Goal: Transaction & Acquisition: Purchase product/service

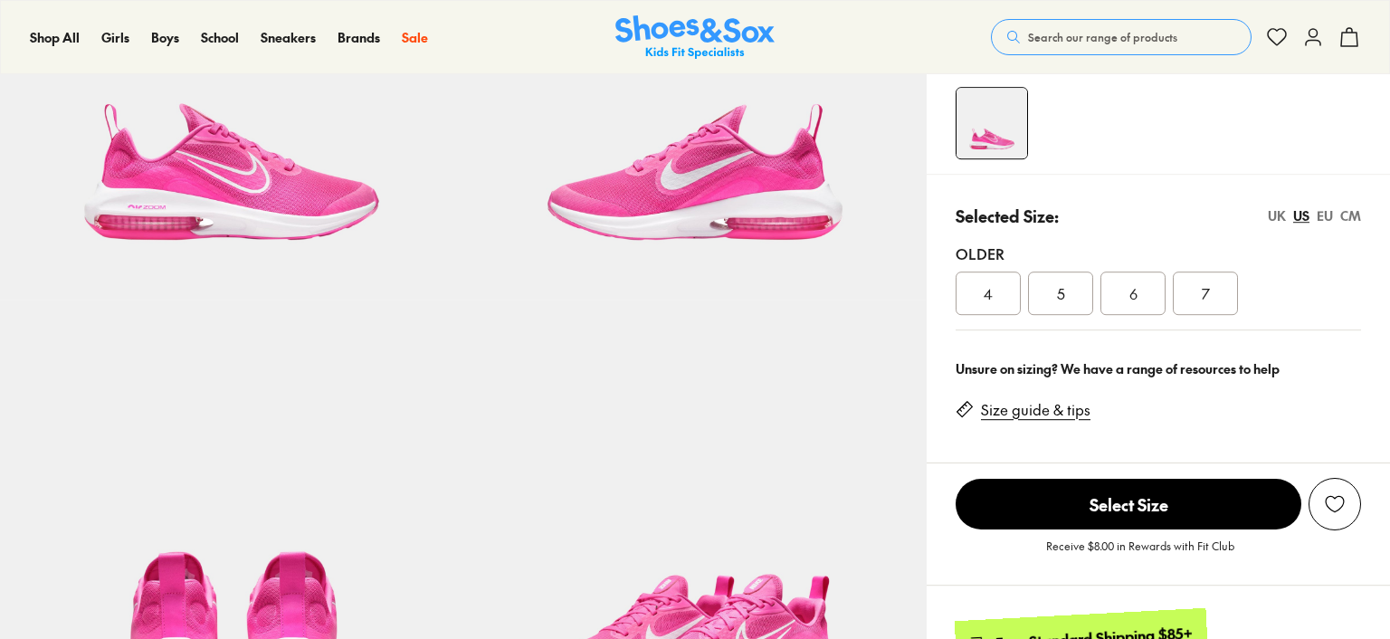
scroll to position [274, 0]
click at [968, 291] on div "4" at bounding box center [988, 293] width 65 height 43
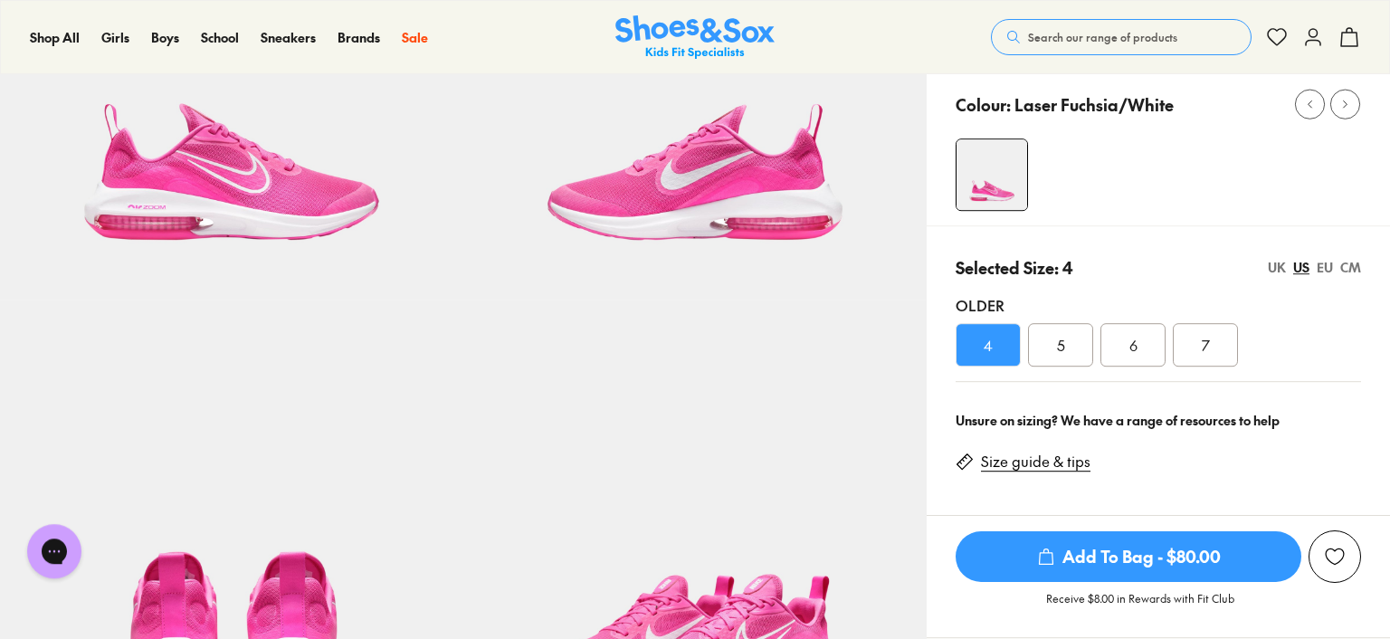
select select "*"
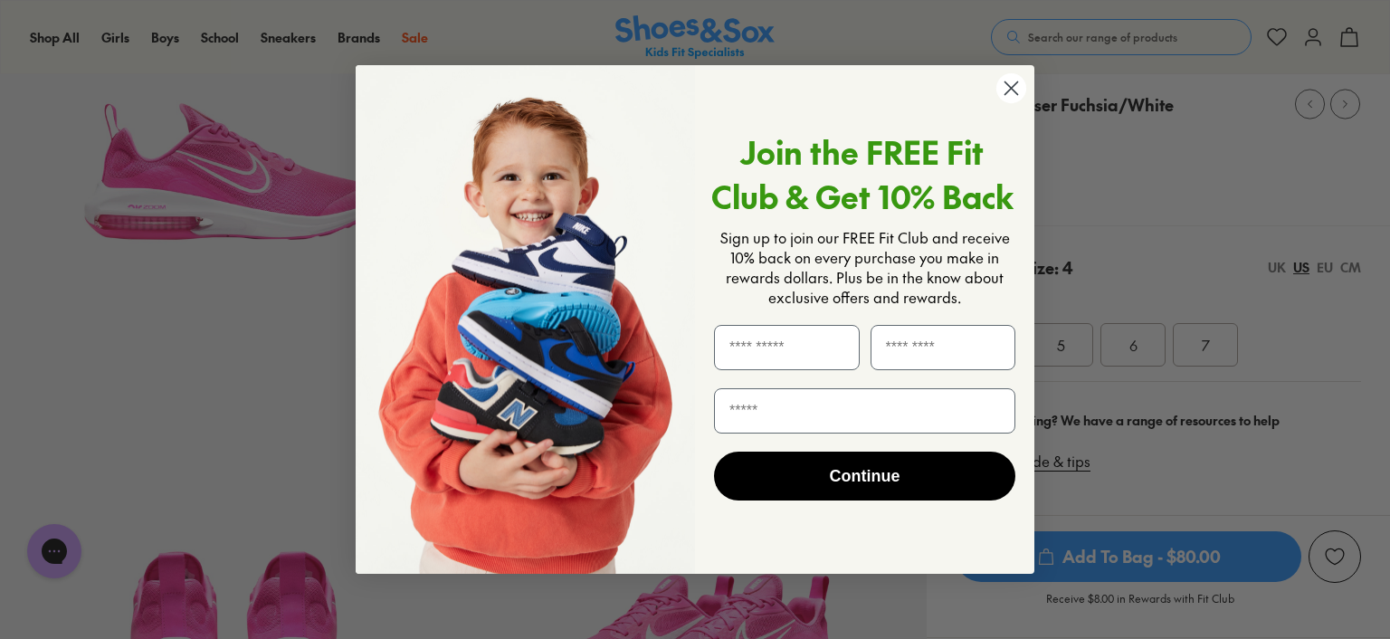
click at [1011, 88] on icon "Close dialog" at bounding box center [1012, 87] width 13 height 13
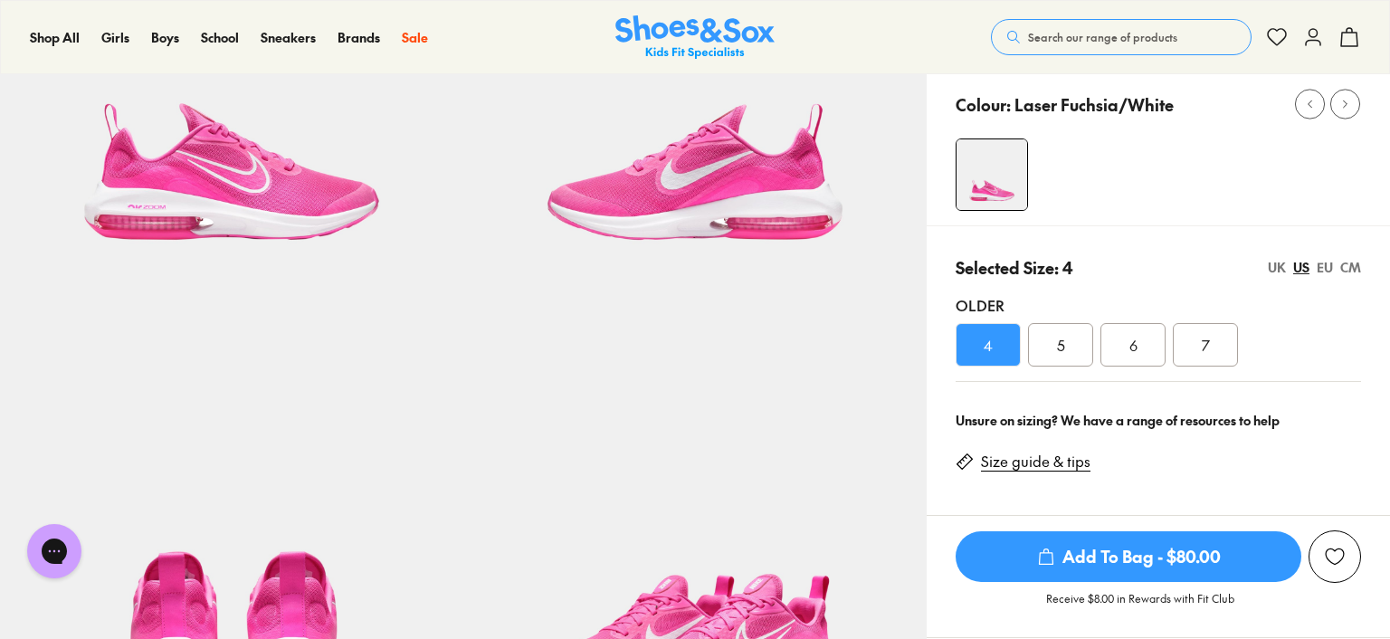
click at [1157, 567] on span "Add To Bag - $80.00" at bounding box center [1129, 556] width 346 height 51
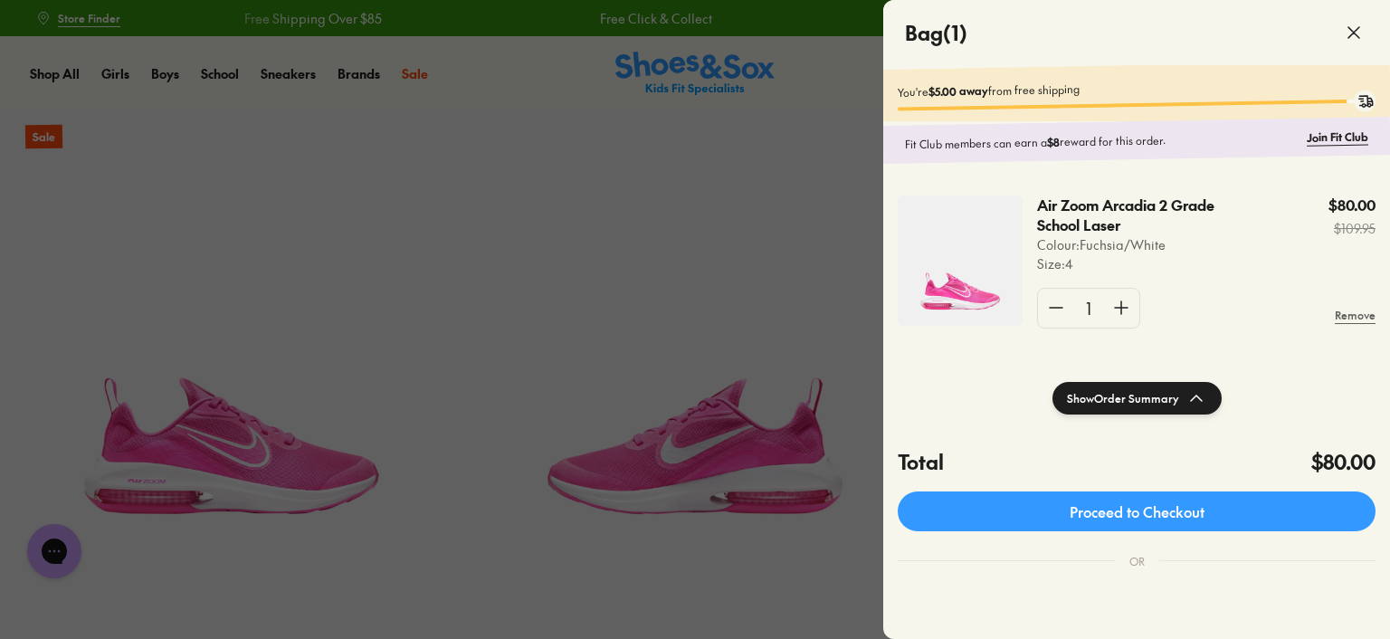
click at [81, 19] on div at bounding box center [695, 319] width 1390 height 639
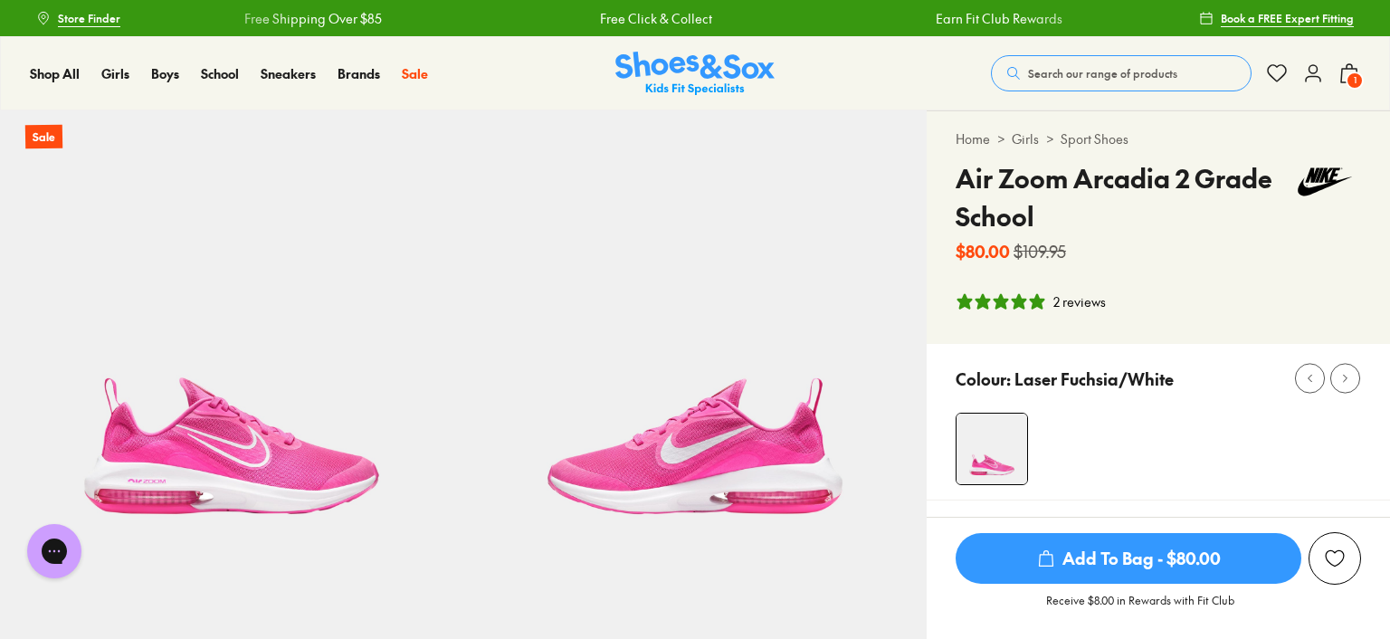
click at [81, 19] on span "Store Finder" at bounding box center [89, 18] width 62 height 16
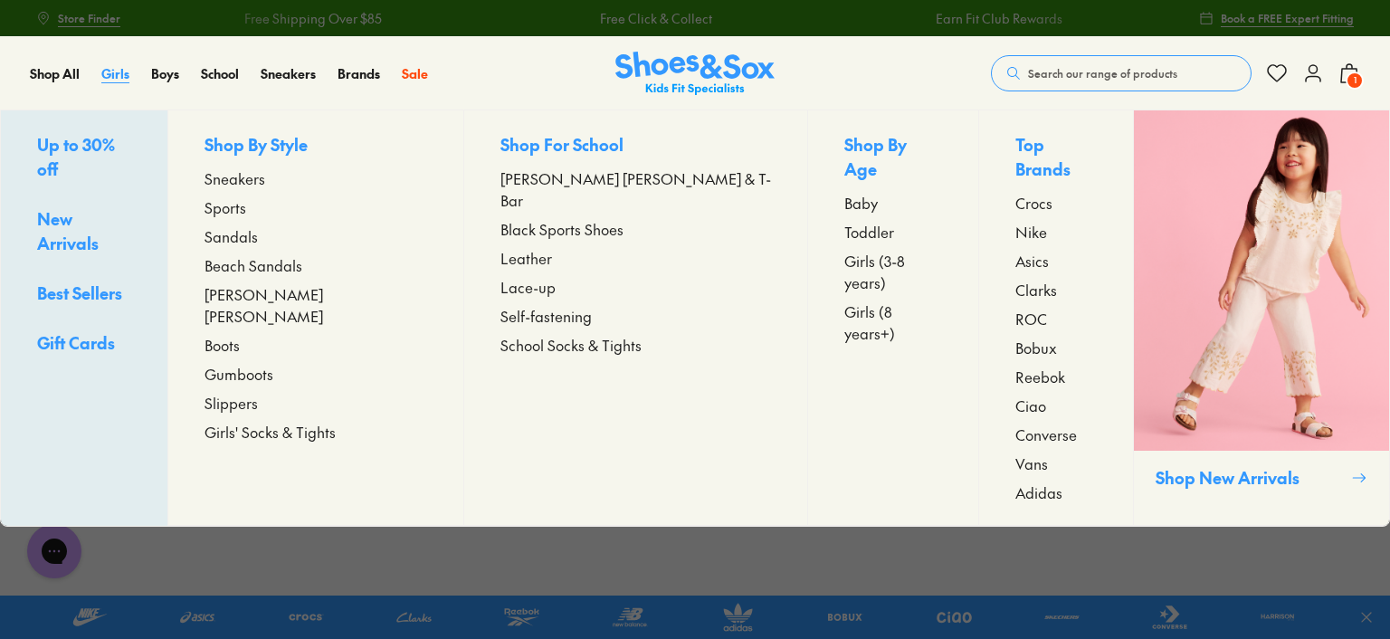
click at [119, 75] on span "Girls" at bounding box center [115, 73] width 28 height 18
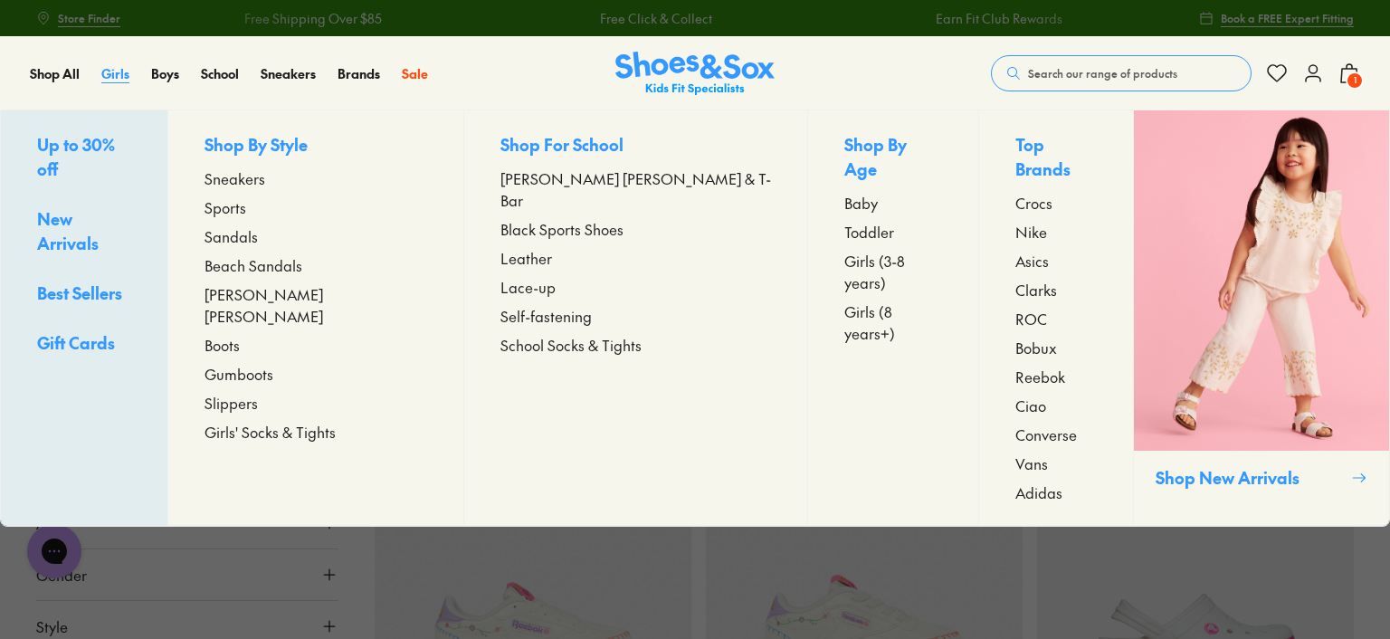
click at [115, 73] on span "Girls" at bounding box center [115, 73] width 28 height 18
click at [310, 421] on span "Girls' Socks & Tights" at bounding box center [270, 432] width 131 height 22
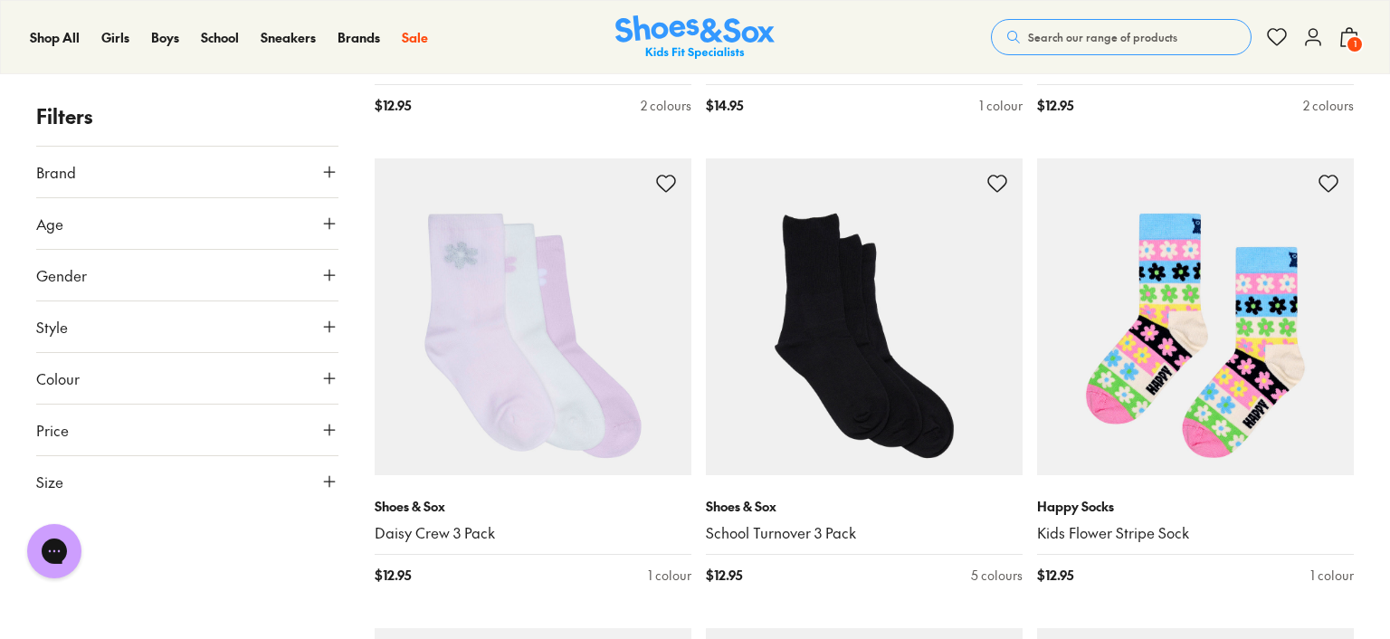
scroll to position [3933, 0]
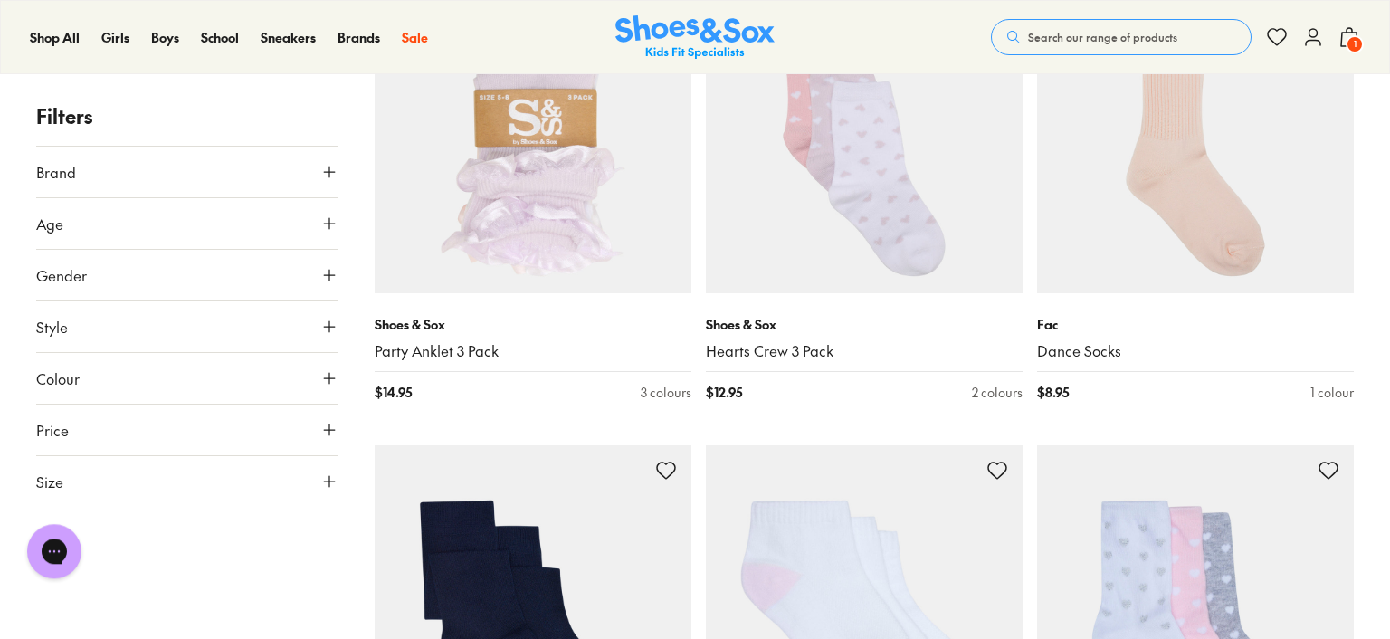
scroll to position [3200, 0]
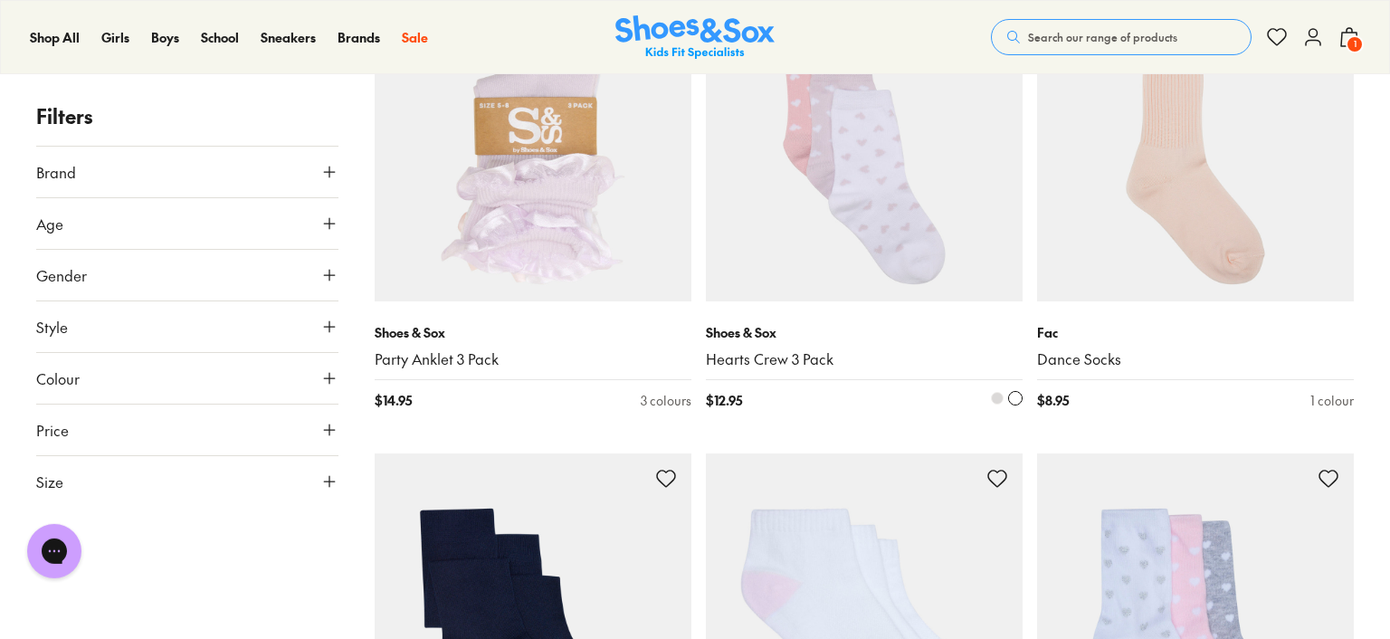
click at [871, 224] on img at bounding box center [864, 143] width 317 height 317
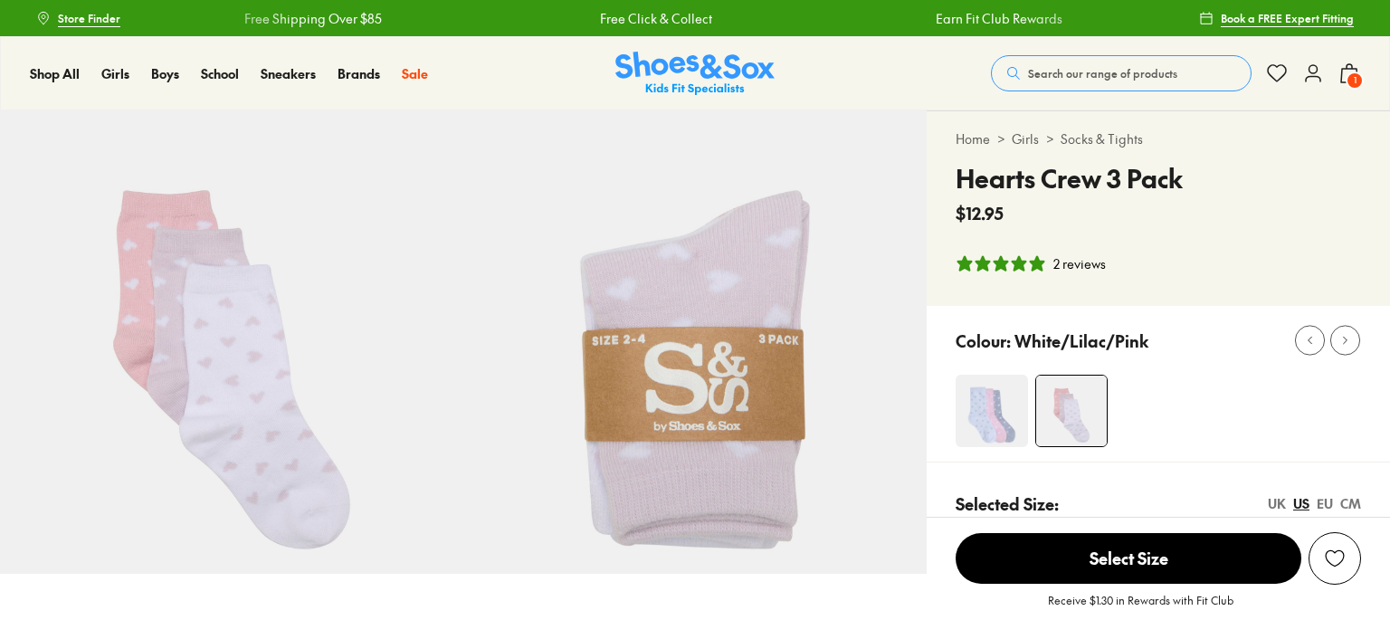
select select "*"
click at [989, 425] on img at bounding box center [992, 411] width 72 height 72
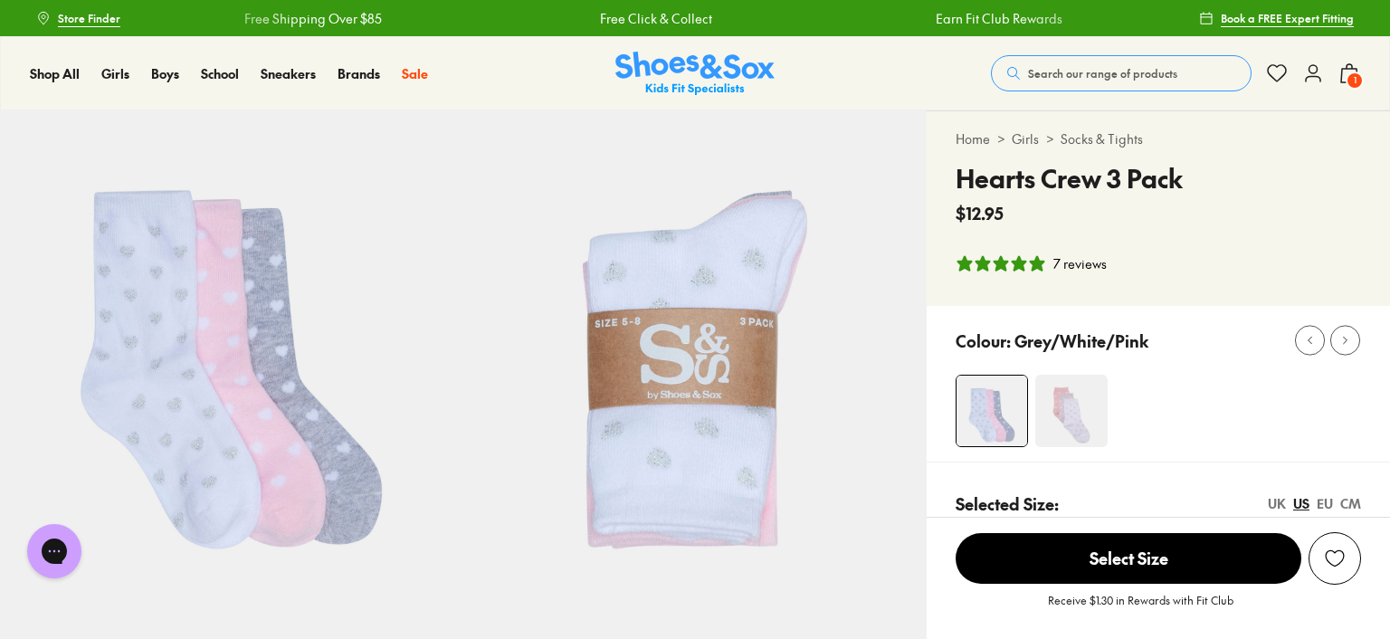
select select "*"
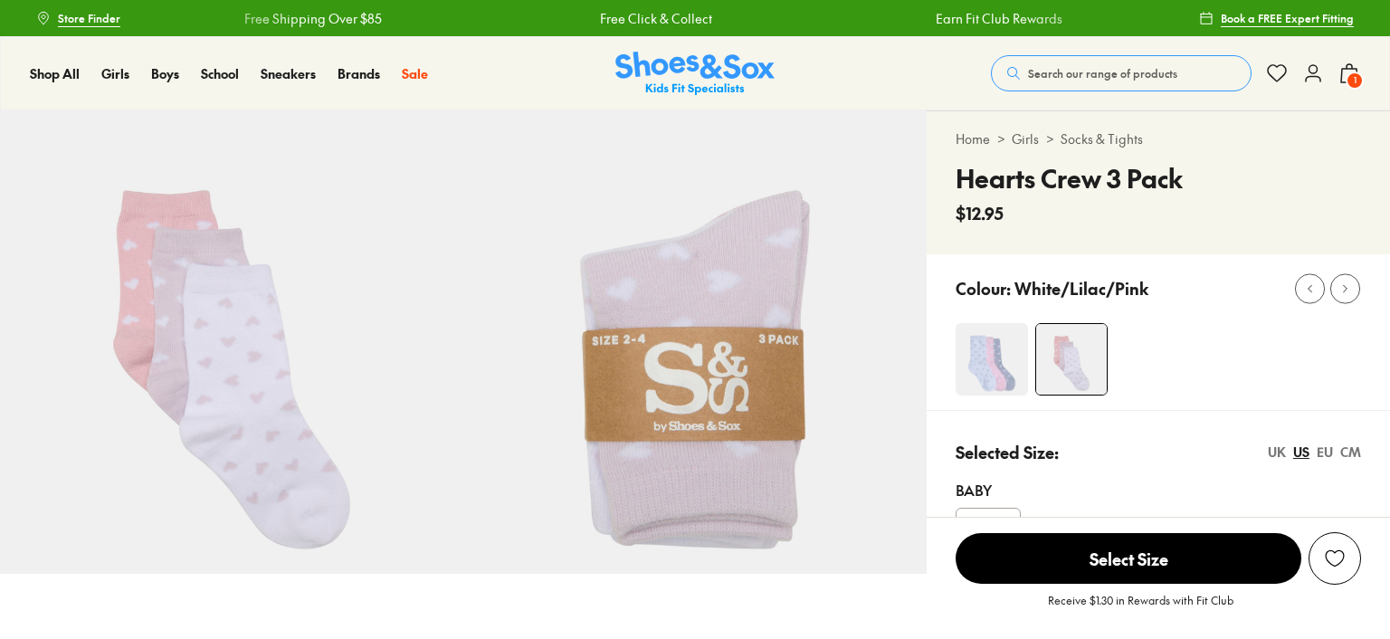
select select "*"
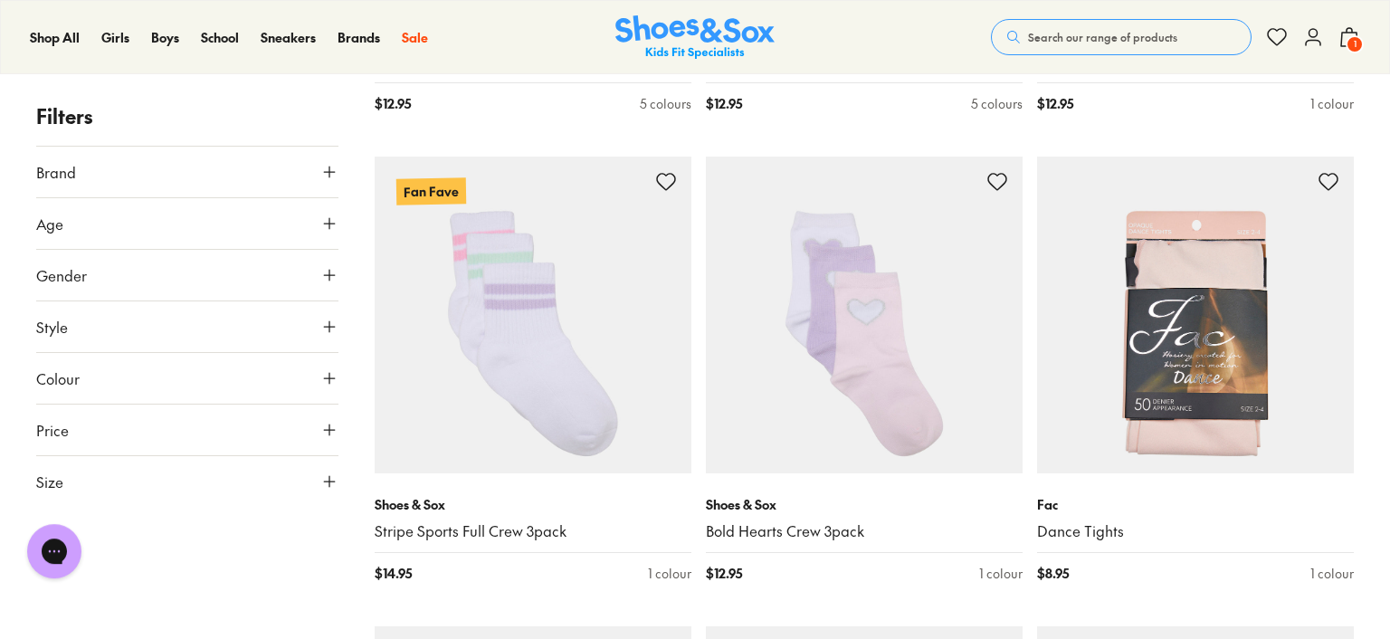
scroll to position [2092, 0]
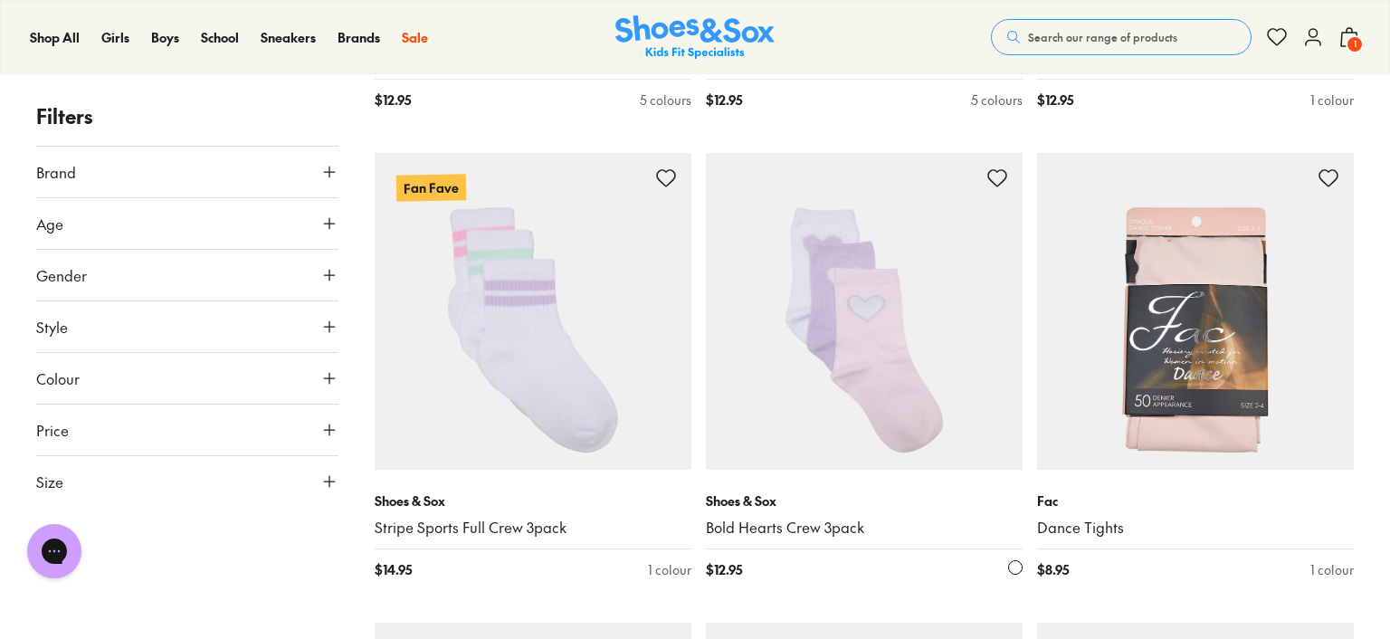
click at [836, 396] on img at bounding box center [864, 311] width 317 height 317
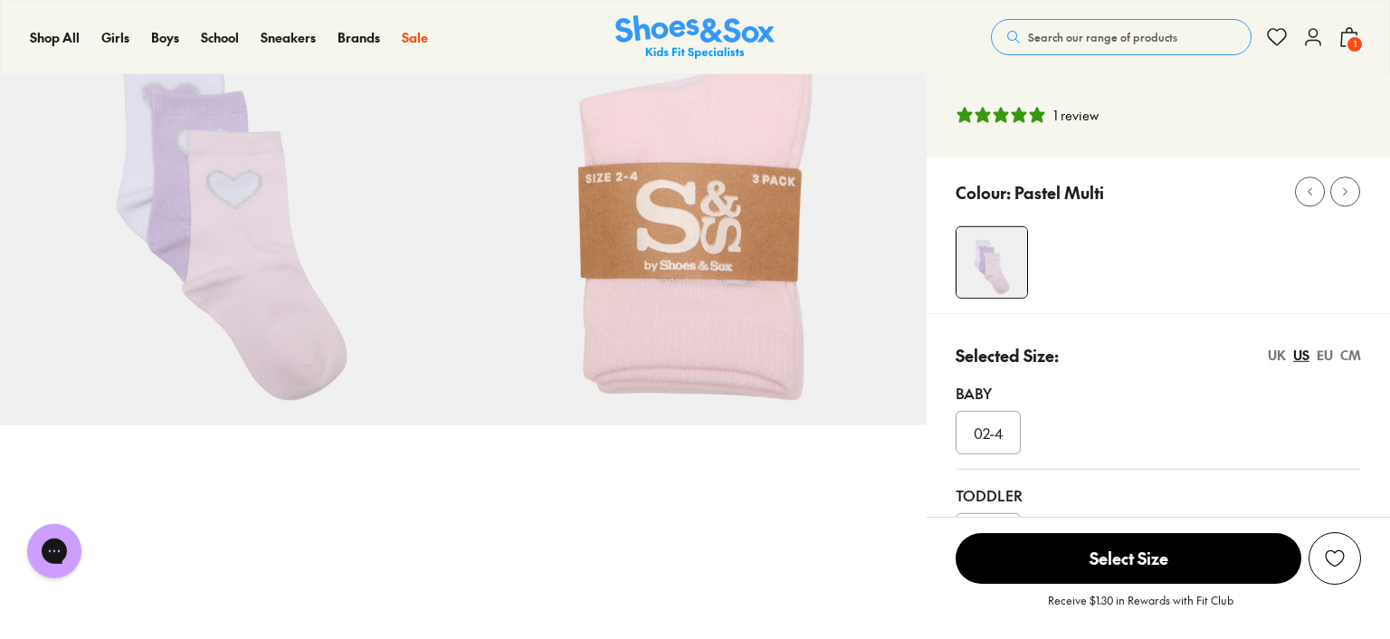
scroll to position [253, 0]
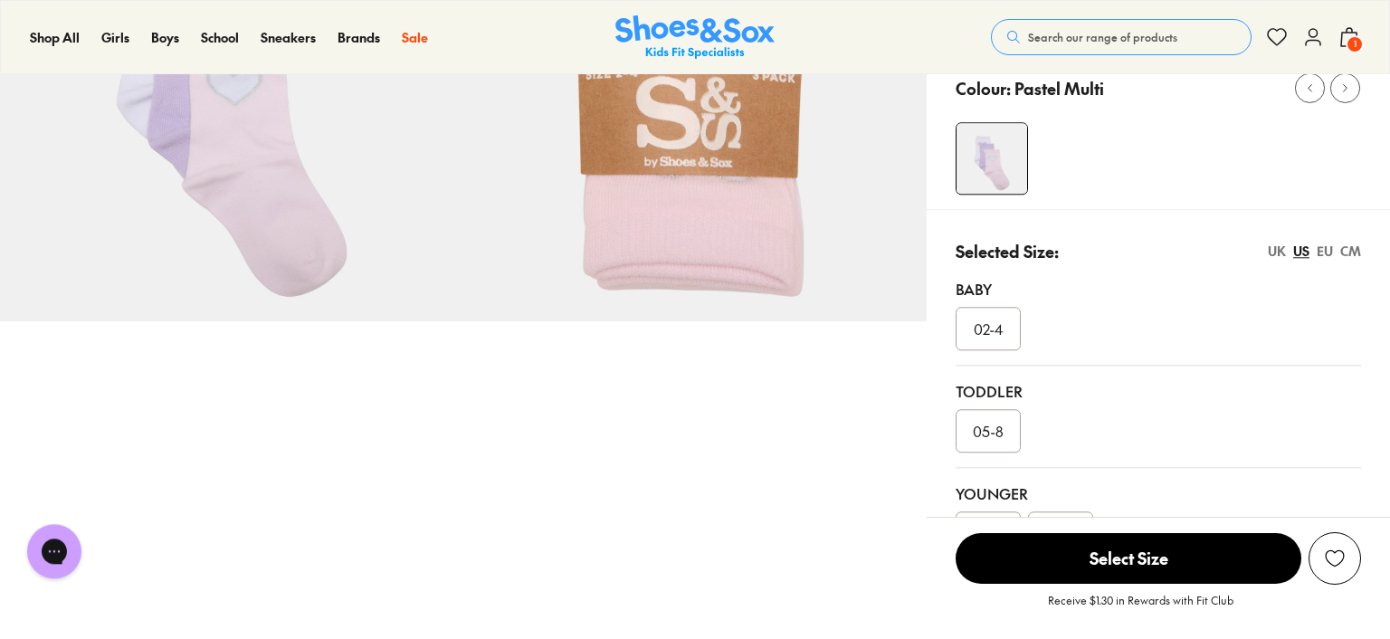
select select "*"
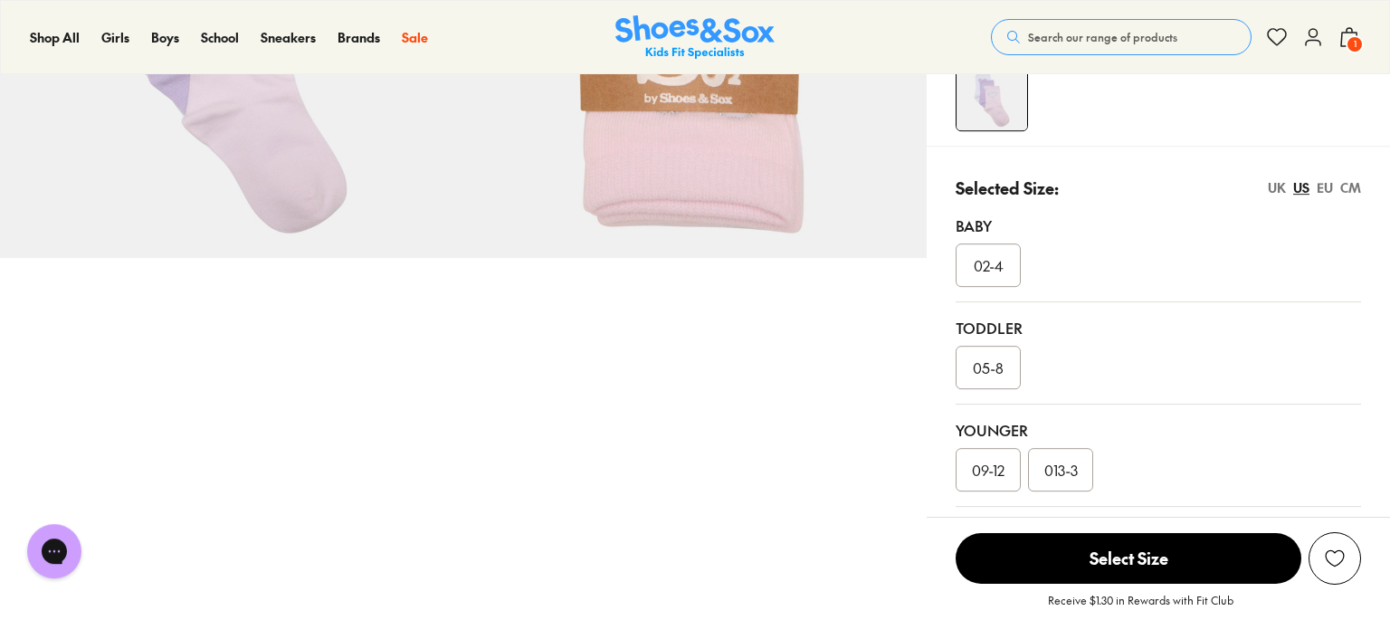
scroll to position [0, 0]
click at [987, 480] on div "09-12" at bounding box center [988, 469] width 65 height 43
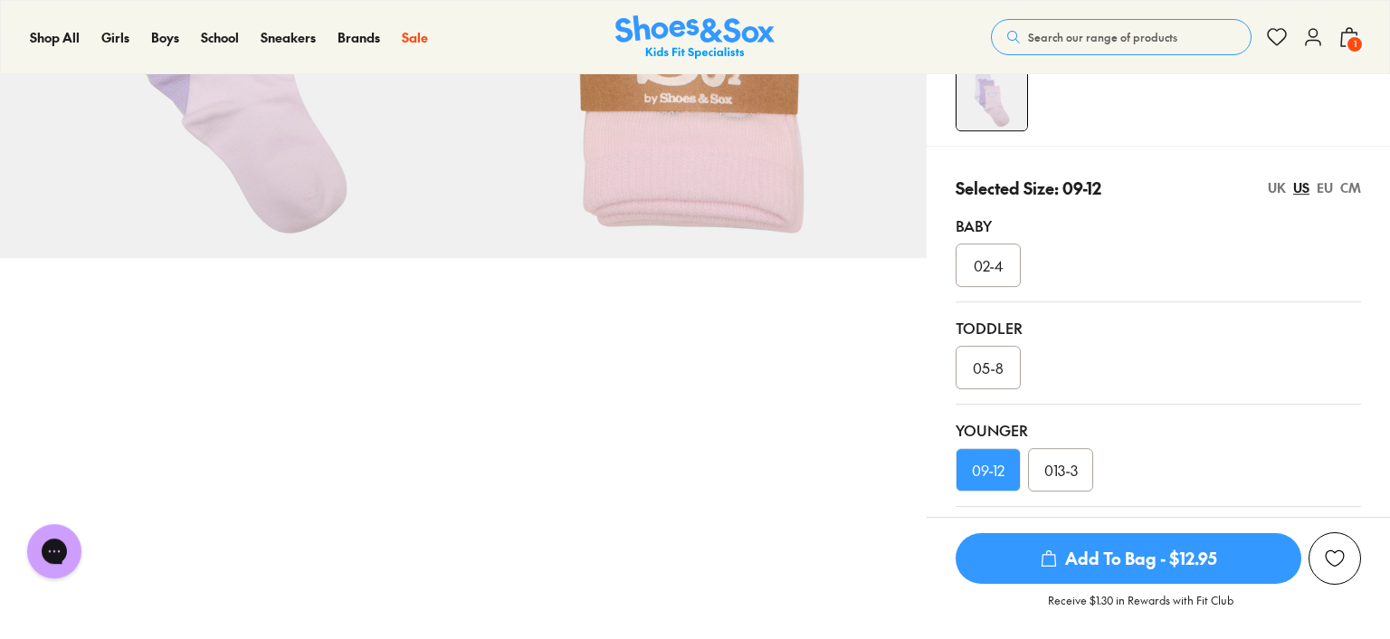
click at [1150, 554] on span "Add To Bag - $12.95" at bounding box center [1129, 558] width 346 height 51
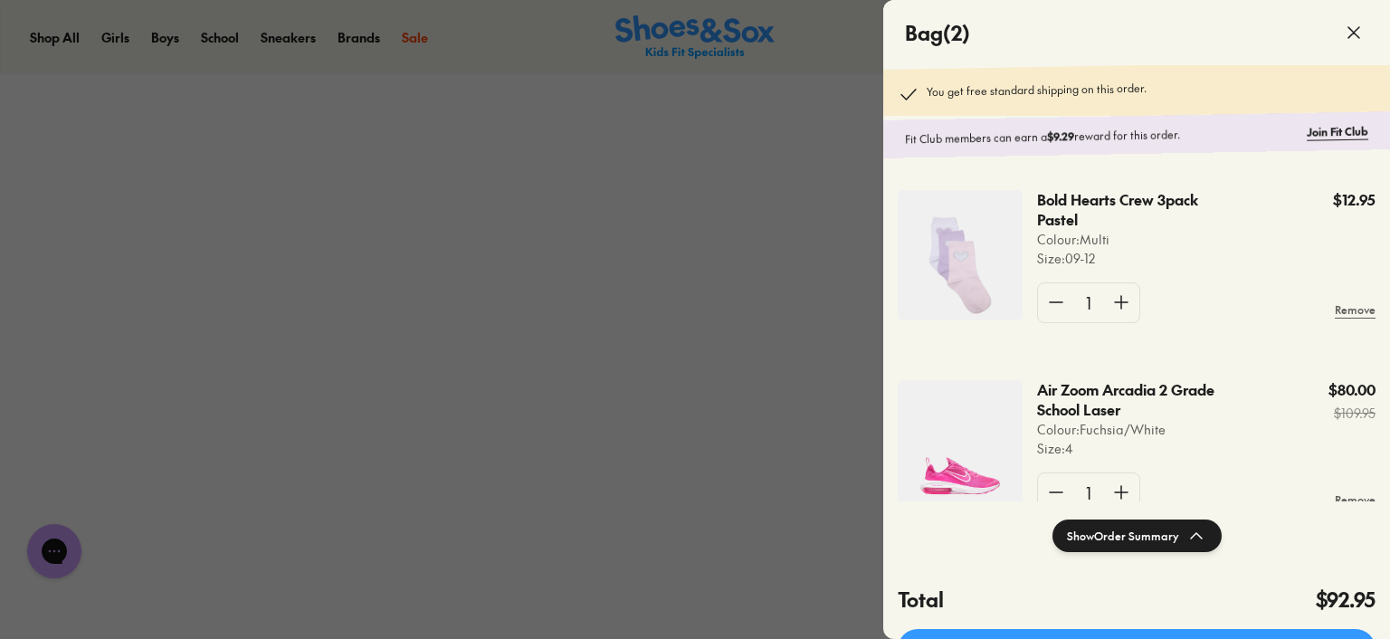
scroll to position [862, 0]
click at [1152, 635] on link "Proceed to Checkout" at bounding box center [1137, 649] width 478 height 40
